Goal: Find specific page/section: Find specific page/section

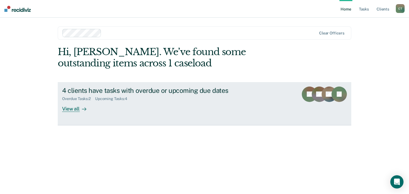
click at [75, 110] on div "View all" at bounding box center [77, 106] width 31 height 11
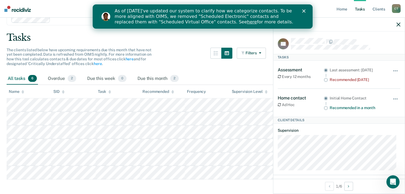
click at [244, 78] on div "All tasks 6 Overdue 2 Due this week 0 Due this month 2" at bounding box center [203, 79] width 392 height 12
click at [397, 26] on icon "button" at bounding box center [398, 25] width 4 height 4
